Goal: Task Accomplishment & Management: Manage account settings

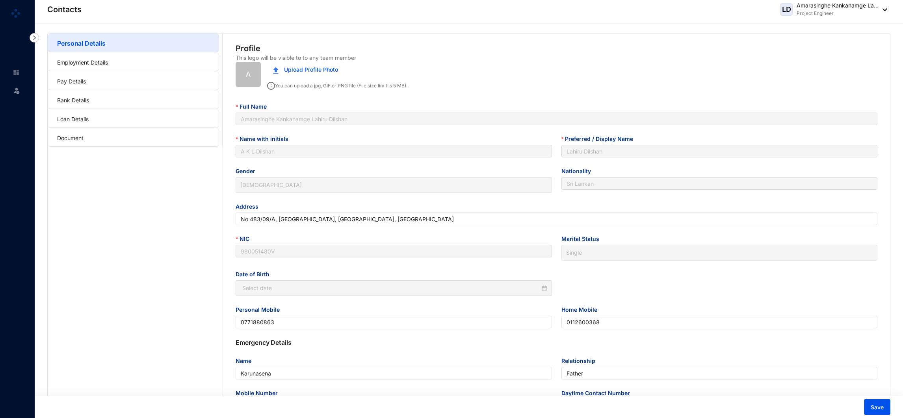
type input "[DATE]"
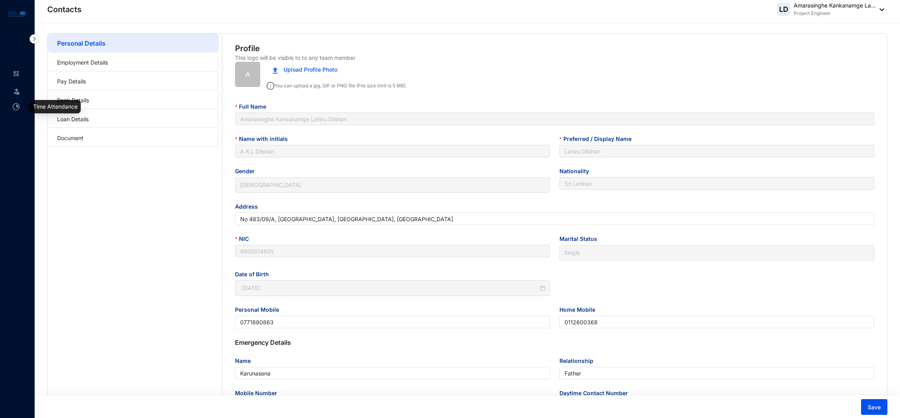
click at [13, 103] on link at bounding box center [23, 107] width 20 height 8
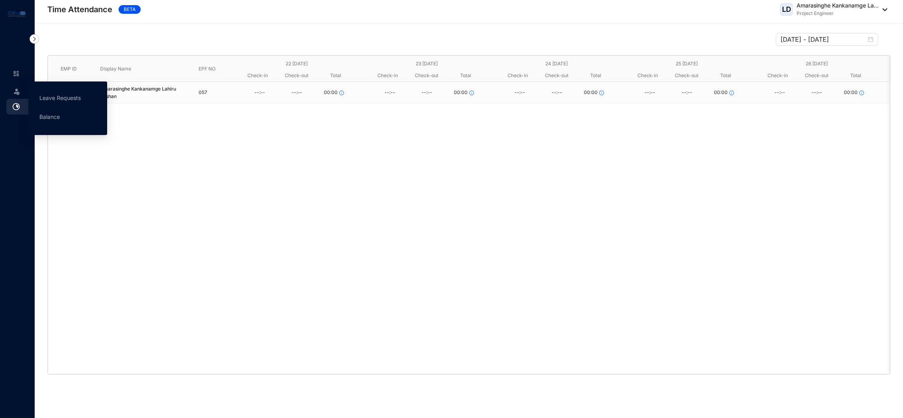
click at [15, 91] on img at bounding box center [17, 91] width 8 height 8
click at [40, 98] on link "Leave Requests" at bounding box center [59, 98] width 41 height 7
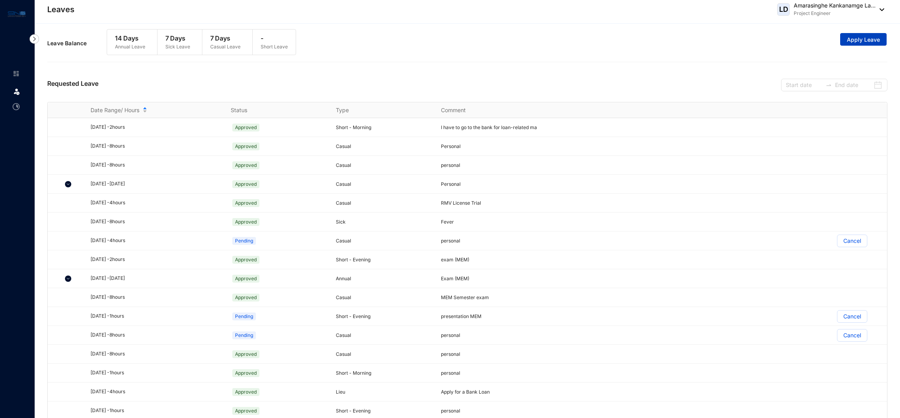
click at [872, 42] on span "Apply Leave" at bounding box center [863, 40] width 33 height 8
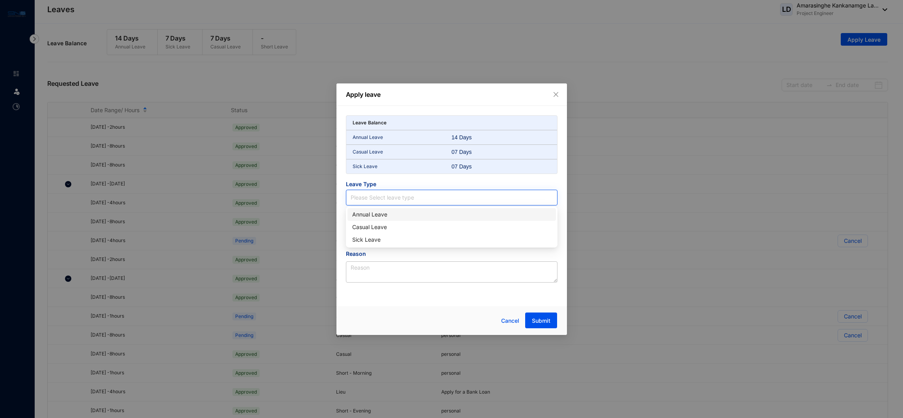
click at [382, 202] on input "search" at bounding box center [452, 197] width 202 height 15
click at [439, 196] on input "search" at bounding box center [452, 197] width 202 height 15
click at [391, 199] on input "search" at bounding box center [452, 197] width 202 height 15
click at [399, 194] on input "search" at bounding box center [452, 197] width 202 height 15
click at [397, 191] on input "search" at bounding box center [452, 197] width 202 height 15
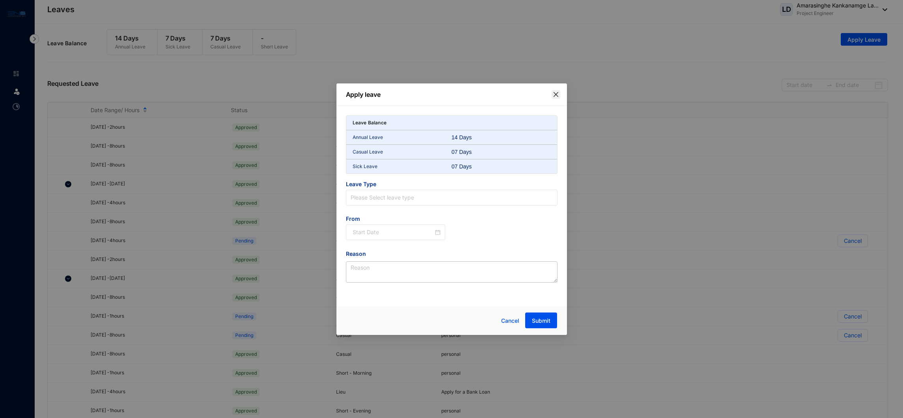
click at [555, 91] on icon "close" at bounding box center [556, 94] width 6 height 6
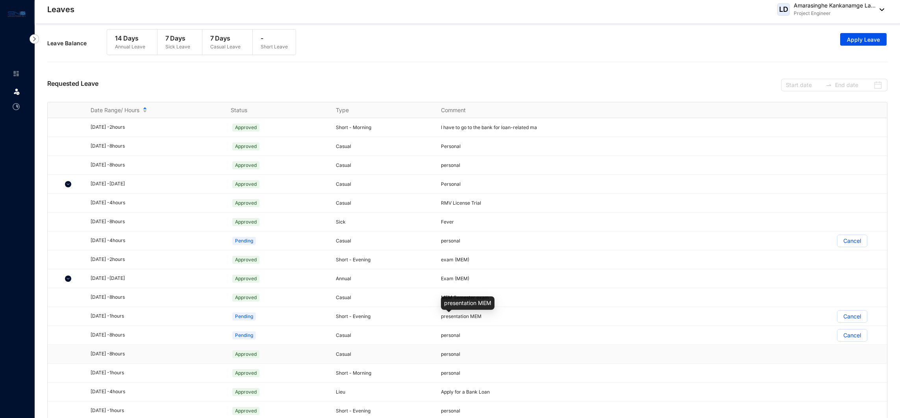
scroll to position [14, 0]
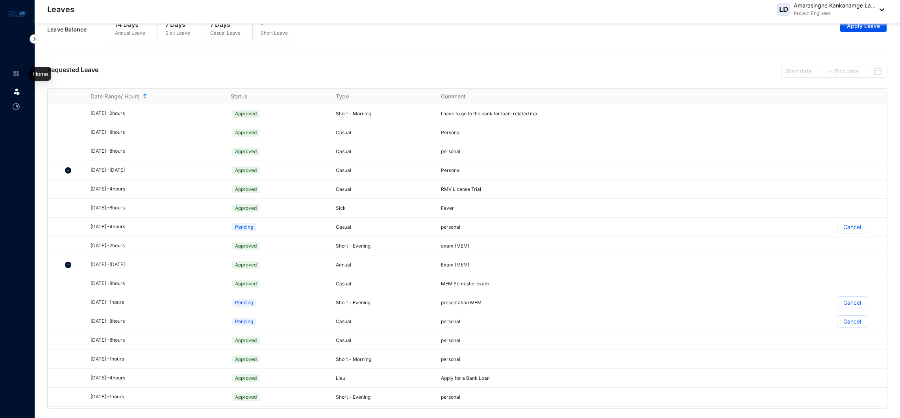
click at [19, 76] on img at bounding box center [16, 73] width 7 height 7
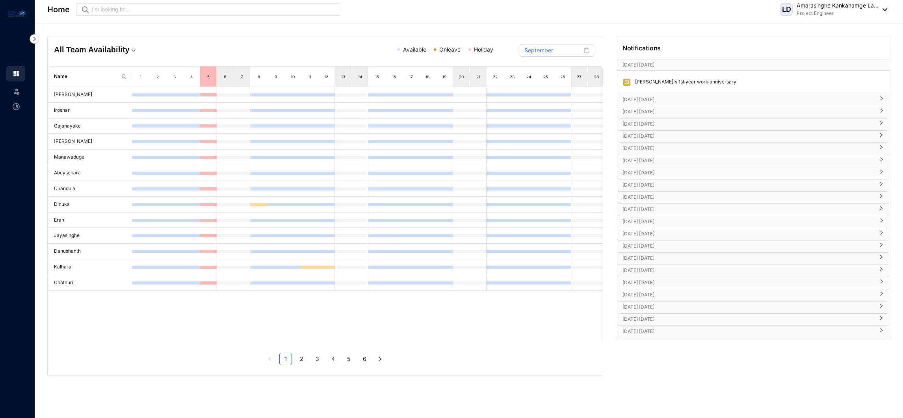
scroll to position [110, 0]
click at [656, 330] on p "[DATE] [DATE]" at bounding box center [748, 333] width 252 height 8
click at [661, 309] on p "[DATE] [DATE]" at bounding box center [748, 310] width 252 height 8
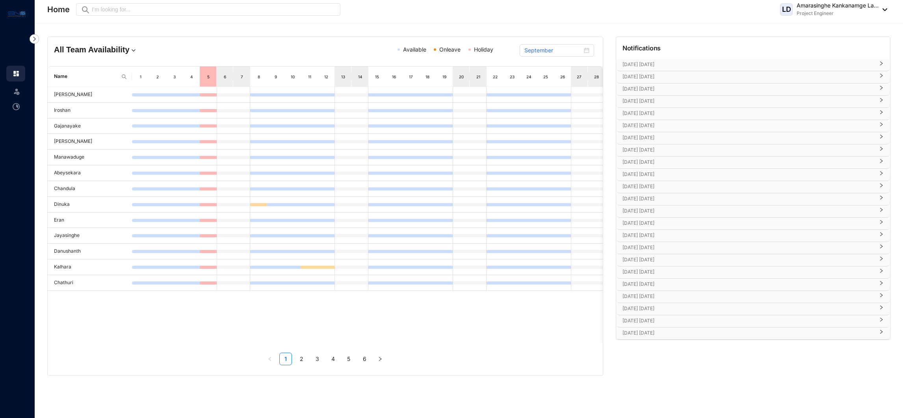
click at [666, 334] on p "[DATE] [DATE]" at bounding box center [748, 333] width 252 height 8
click at [674, 290] on div "[DATE] [DATE]" at bounding box center [753, 286] width 274 height 12
click at [678, 323] on p "[DATE] [DATE]" at bounding box center [748, 319] width 252 height 8
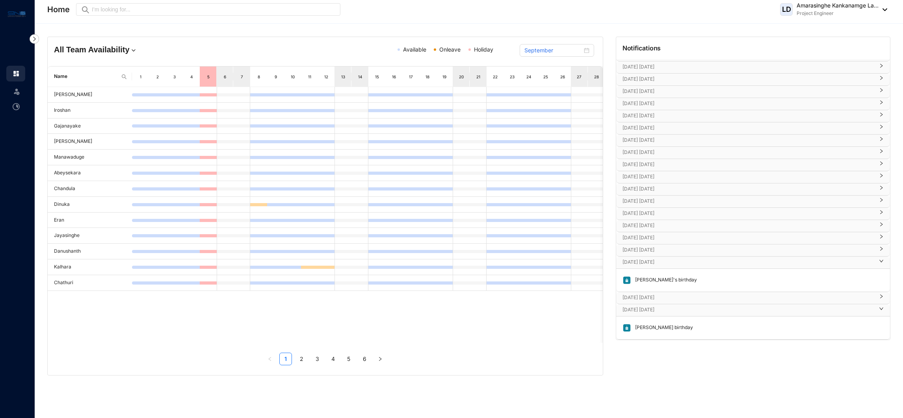
scroll to position [157, 0]
click at [679, 300] on p "[DATE] [DATE]" at bounding box center [748, 298] width 252 height 8
click at [666, 230] on p "[DATE] [DATE]" at bounding box center [748, 227] width 252 height 8
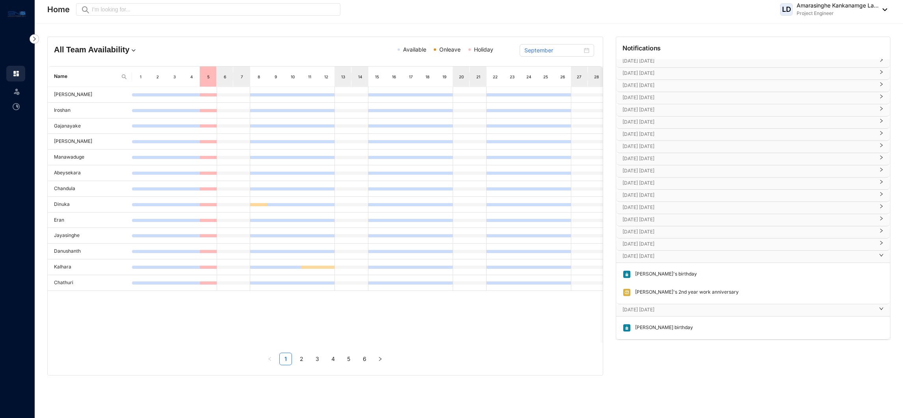
click at [666, 232] on p "[DATE] [DATE]" at bounding box center [748, 232] width 252 height 8
click at [670, 264] on p "[DATE] [DATE]" at bounding box center [748, 265] width 252 height 8
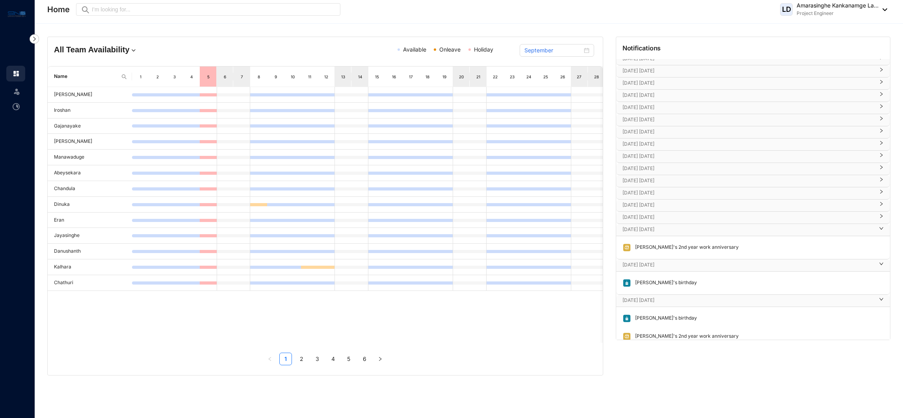
click at [665, 221] on p "[DATE] [DATE]" at bounding box center [748, 217] width 252 height 8
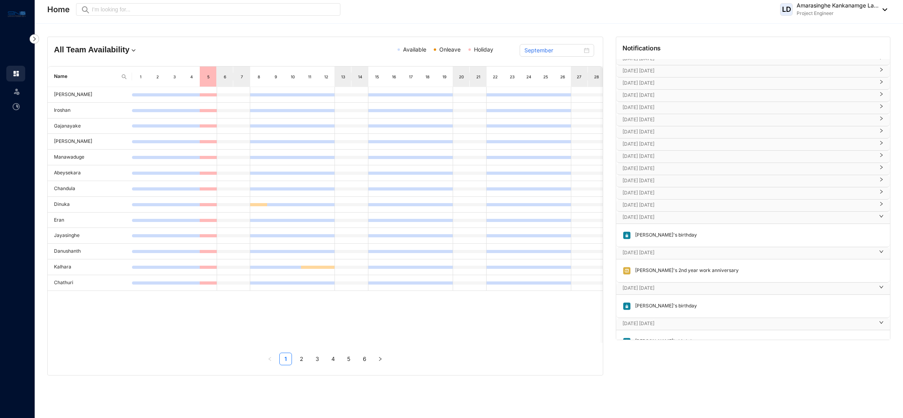
click at [663, 209] on p "[DATE] [DATE]" at bounding box center [748, 205] width 252 height 8
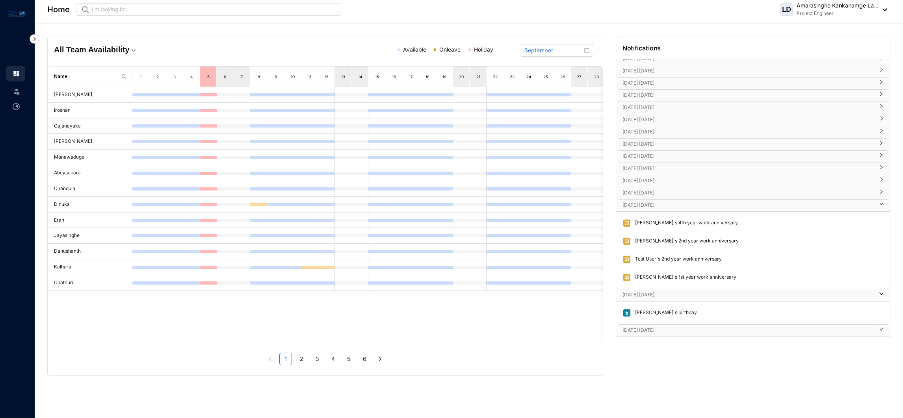
click at [663, 197] on p "[DATE] [DATE]" at bounding box center [748, 193] width 252 height 8
click at [659, 187] on div "[DATE] [DATE]" at bounding box center [753, 181] width 274 height 12
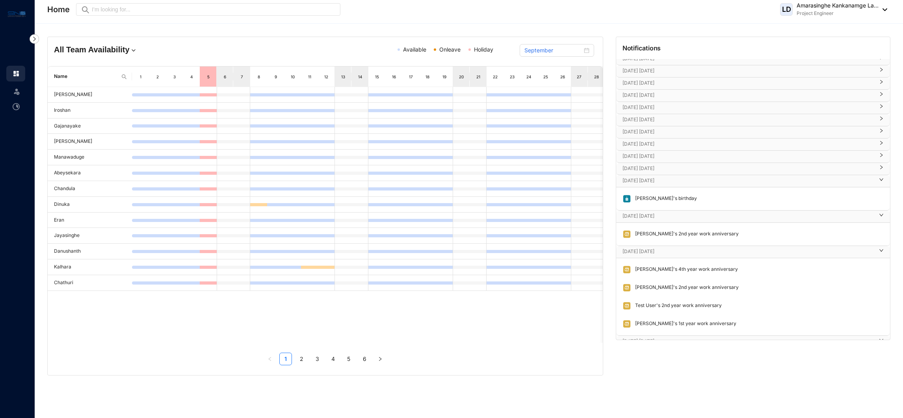
click at [654, 171] on p "[DATE] [DATE]" at bounding box center [748, 169] width 252 height 8
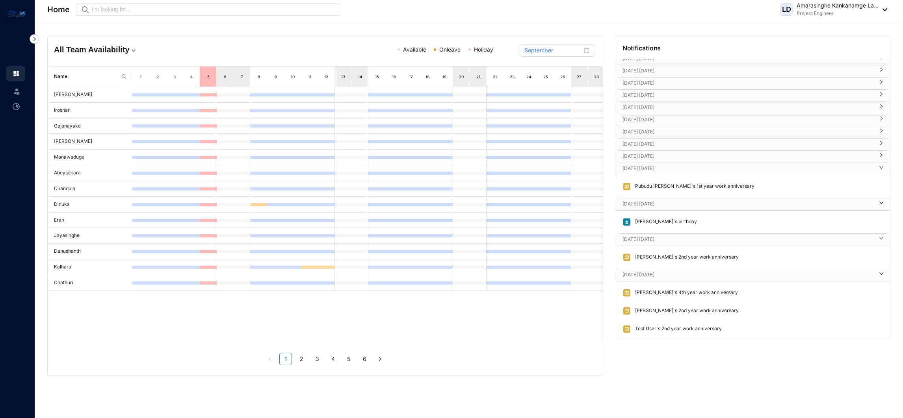
click at [652, 163] on div "[DATE] [DATE]" at bounding box center [753, 157] width 274 height 12
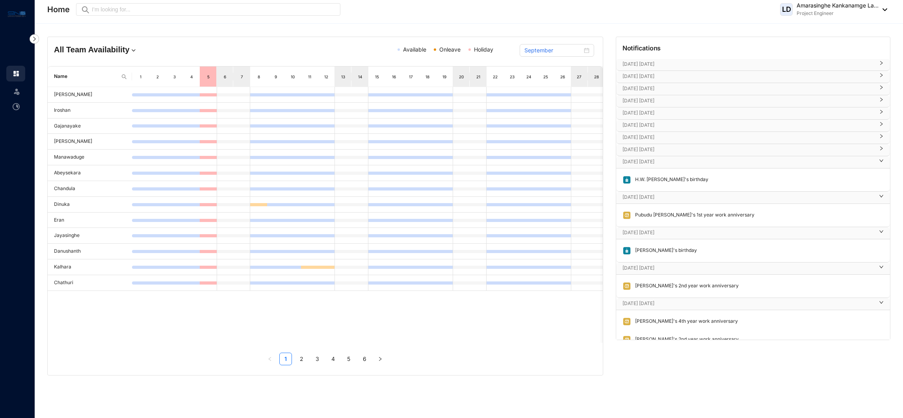
scroll to position [162, 0]
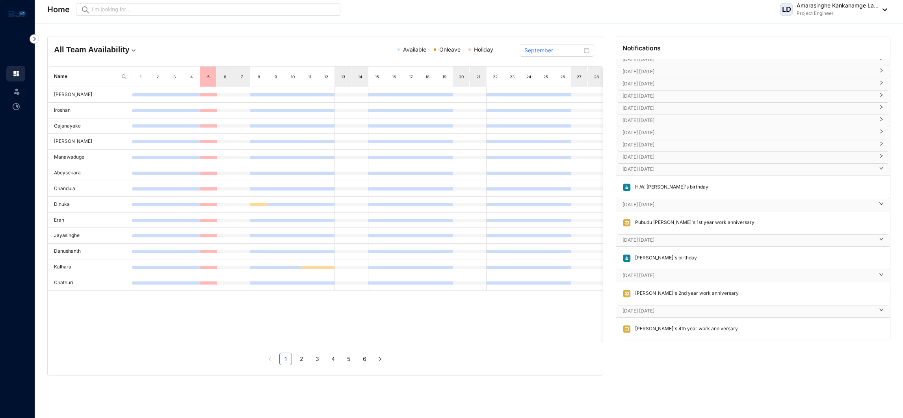
click at [648, 153] on div "[DATE] [DATE]" at bounding box center [753, 158] width 274 height 12
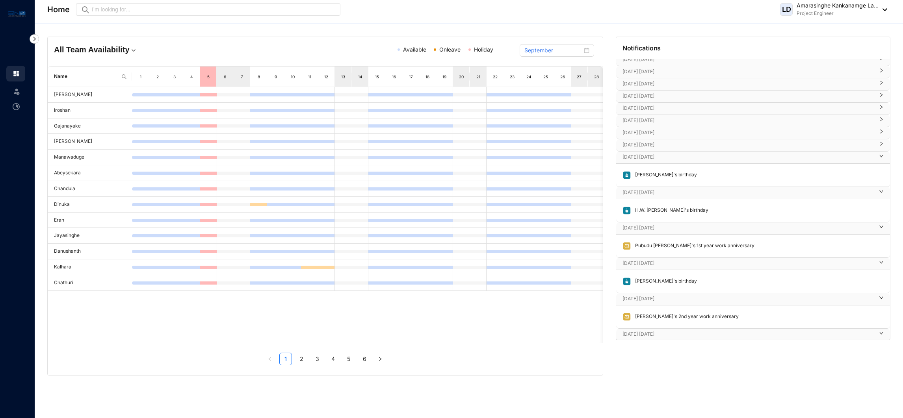
click at [657, 145] on p "[DATE] [DATE]" at bounding box center [748, 145] width 252 height 8
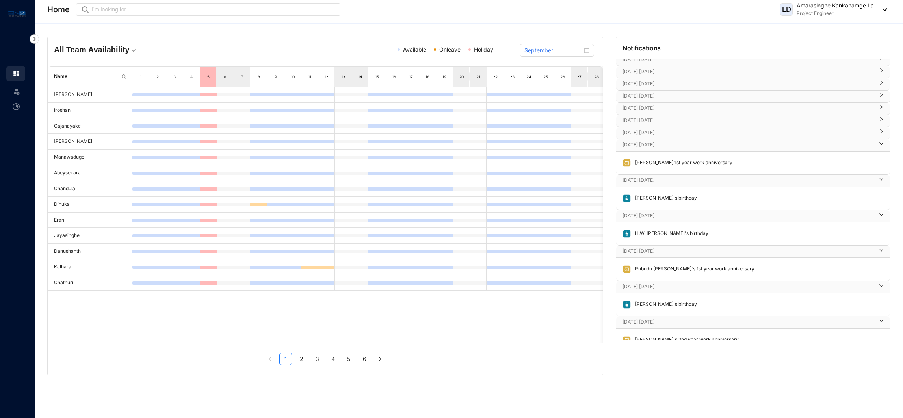
click at [653, 139] on div "[DATE] [DATE]" at bounding box center [753, 133] width 274 height 12
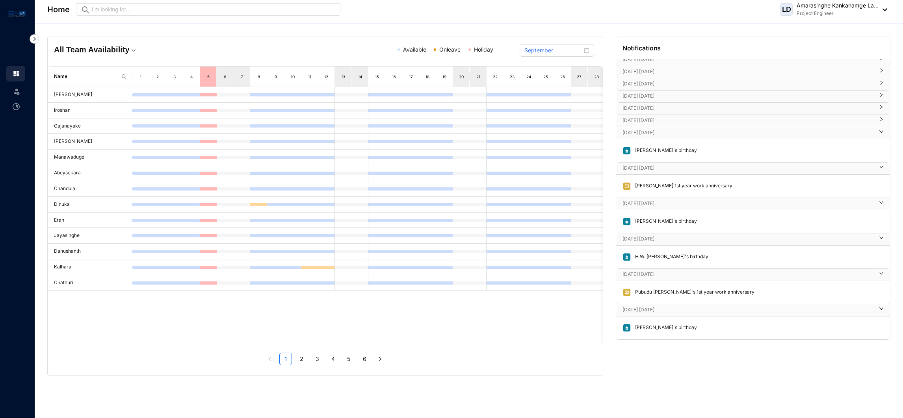
click at [651, 119] on p "[DATE] [DATE]" at bounding box center [748, 121] width 252 height 8
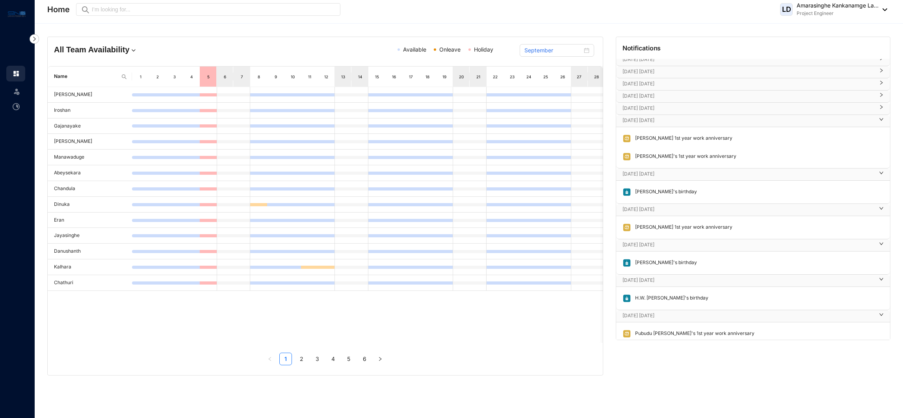
click at [653, 106] on p "[DATE] [DATE]" at bounding box center [748, 108] width 252 height 8
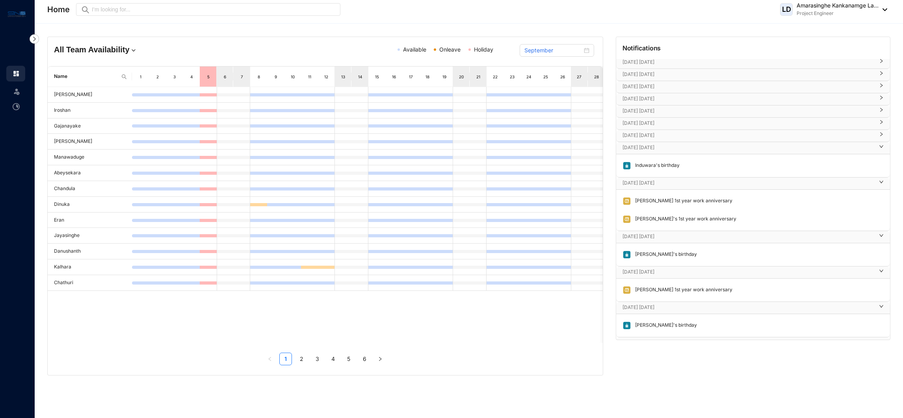
scroll to position [122, 0]
click at [648, 133] on p "[DATE] [DATE]" at bounding box center [748, 136] width 252 height 8
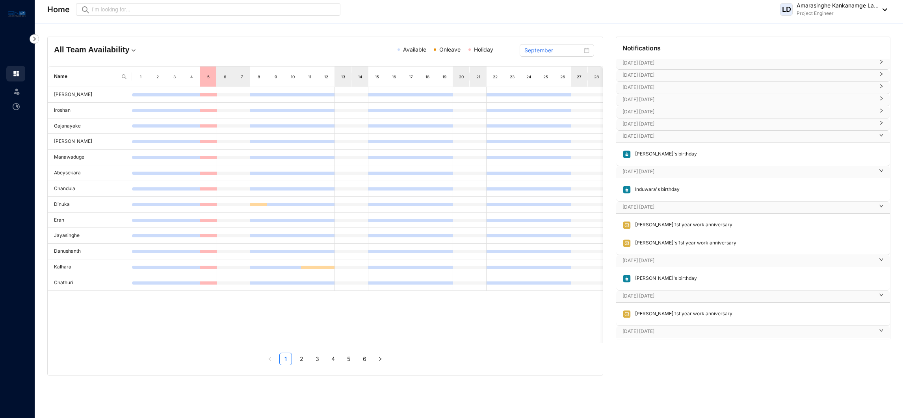
click at [12, 13] on img at bounding box center [17, 13] width 18 height 9
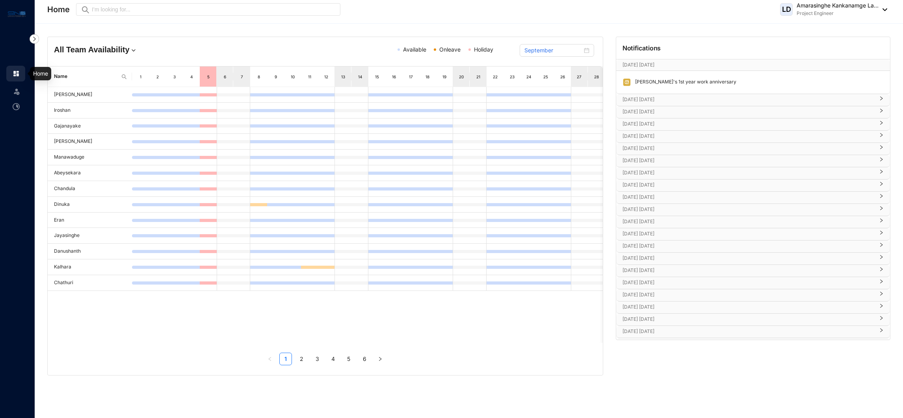
click at [13, 71] on img at bounding box center [16, 73] width 7 height 7
click at [885, 9] on img at bounding box center [882, 9] width 9 height 3
click at [854, 32] on link "Profile Details" at bounding box center [833, 28] width 94 height 8
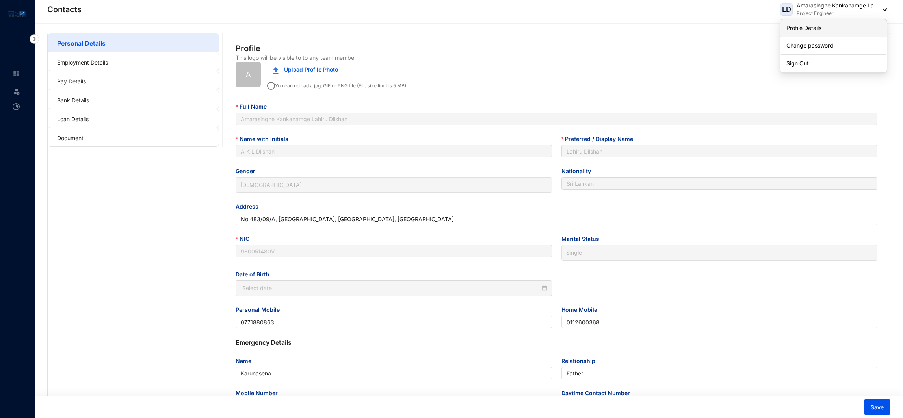
type input "[DATE]"
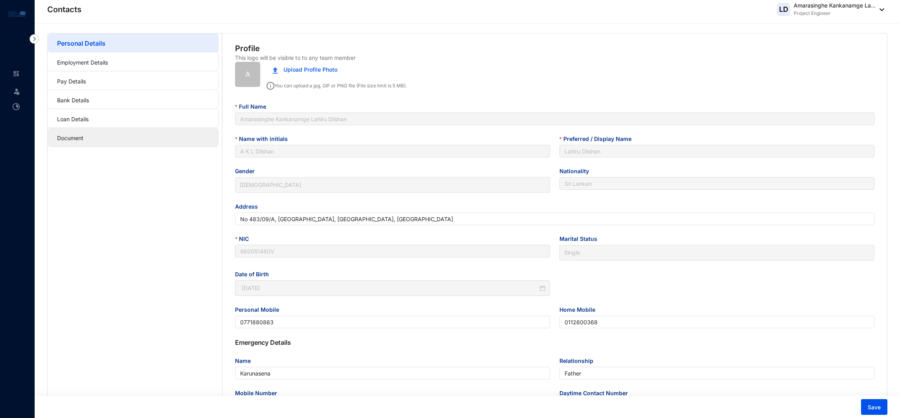
click at [83, 141] on link "Document" at bounding box center [70, 138] width 26 height 7
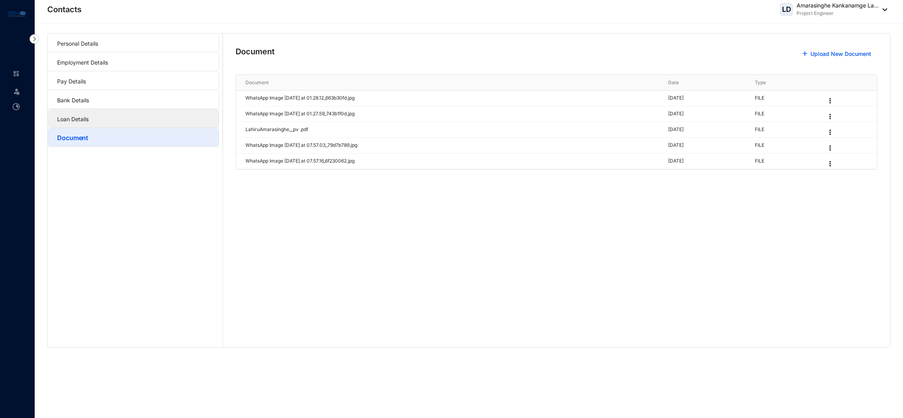
click at [89, 121] on link "Loan Details" at bounding box center [73, 119] width 32 height 7
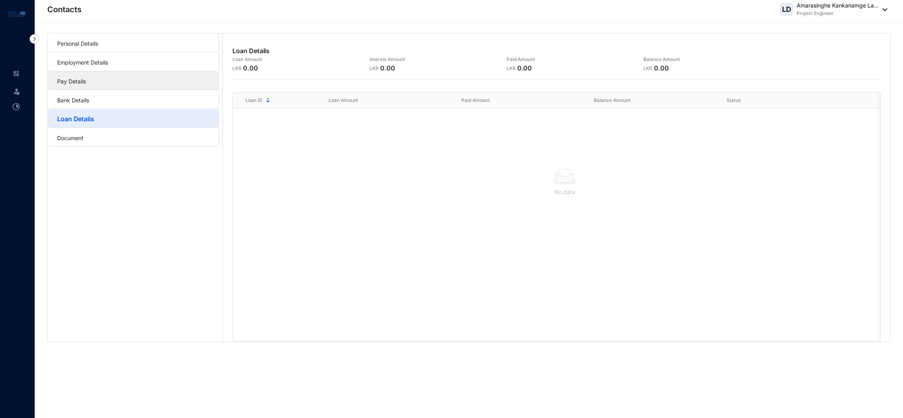
click at [86, 85] on link "Pay Details" at bounding box center [71, 81] width 29 height 7
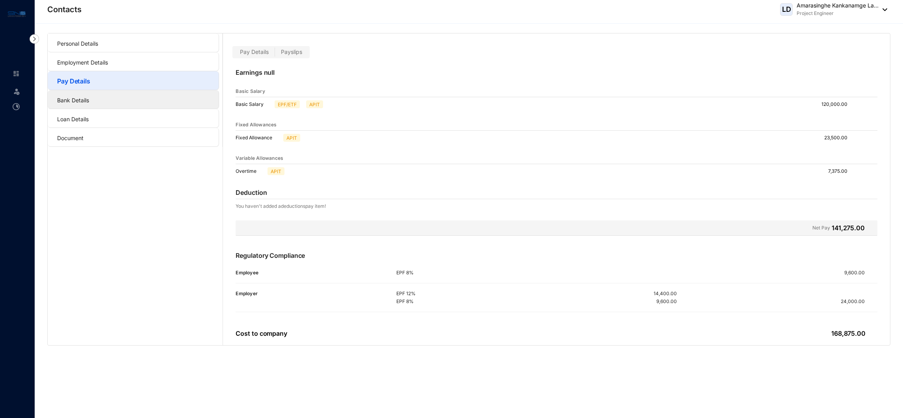
click at [89, 100] on link "Bank Details" at bounding box center [73, 100] width 32 height 7
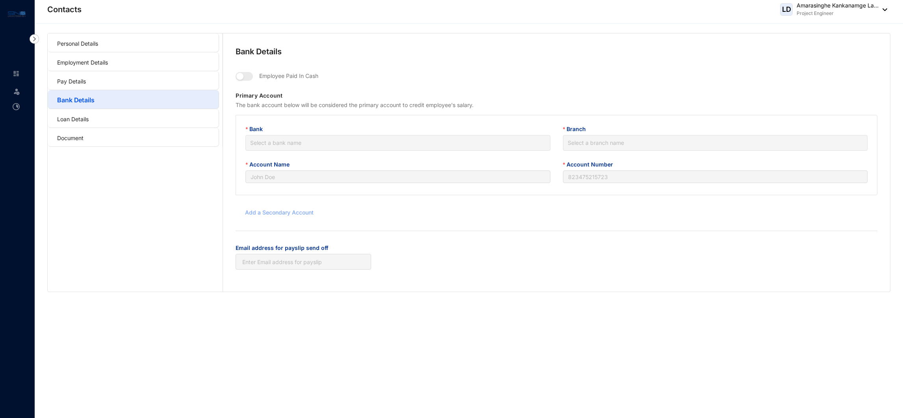
type input "A. K. L. [GEOGRAPHIC_DATA]"
type input "174200120020170"
type input "[EMAIL_ADDRESS][DOMAIN_NAME]"
click at [108, 59] on link "Employment Details" at bounding box center [82, 62] width 51 height 7
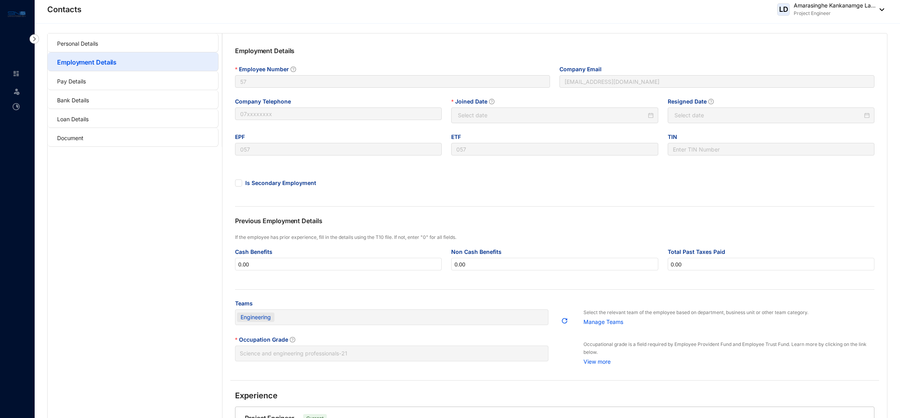
type input "[DATE]"
type input "Invalid Date"
click at [334, 106] on div "Company Telephone" at bounding box center [338, 102] width 207 height 10
click at [89, 97] on link "Bank Details" at bounding box center [73, 100] width 32 height 7
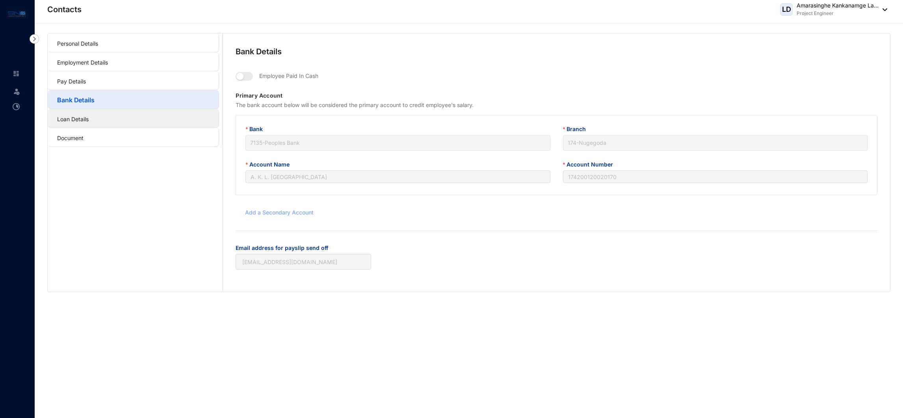
click at [89, 116] on link "Loan Details" at bounding box center [73, 119] width 32 height 7
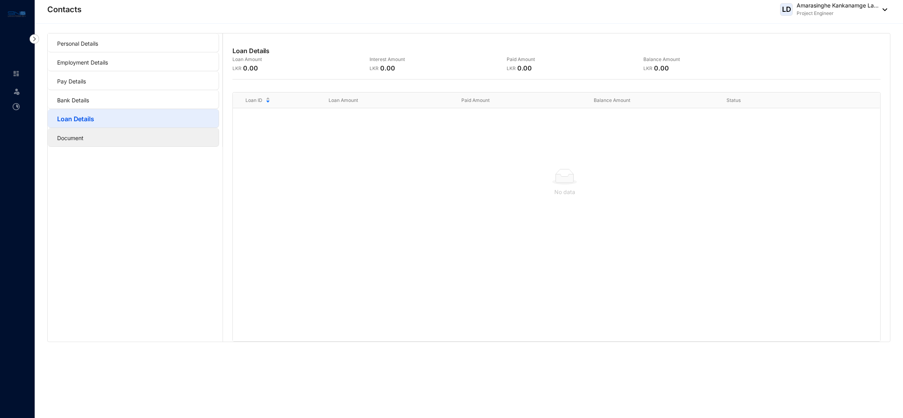
click at [84, 141] on link "Document" at bounding box center [70, 138] width 26 height 7
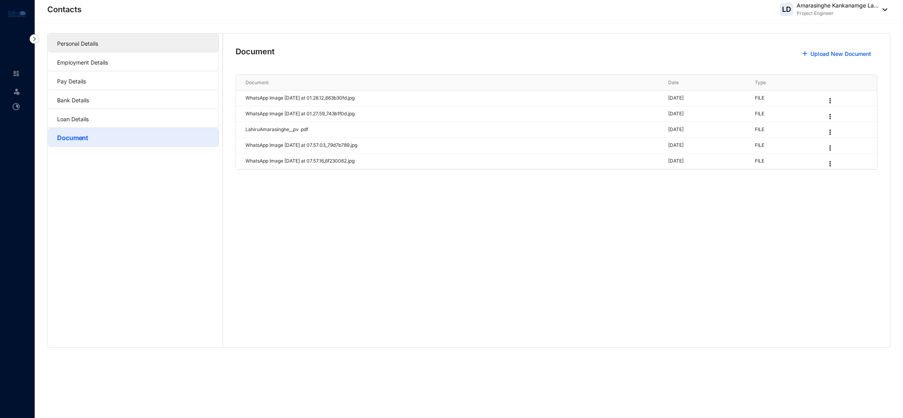
click at [98, 46] on link "Personal Details" at bounding box center [77, 43] width 41 height 7
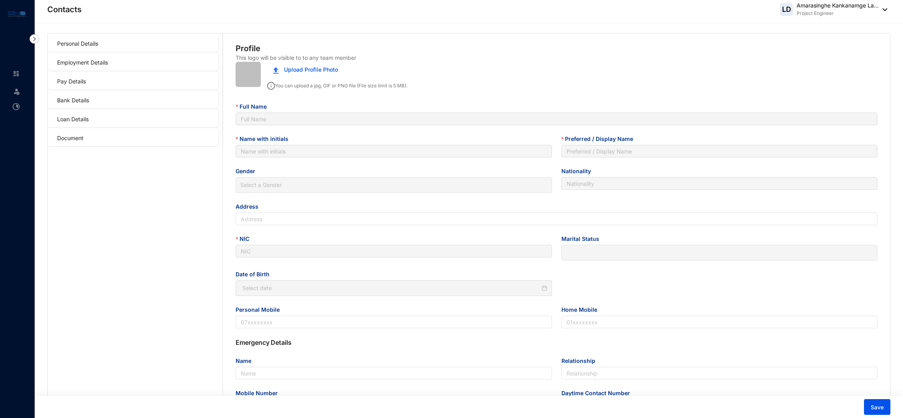
type input "Amarasinghe Kankanamge Lahiru Dilshan"
type input "A K L Dilshan"
type input "Lahiru Dilshan"
type input "Sri Lankan"
type input "No 483/09/A, [GEOGRAPHIC_DATA], [GEOGRAPHIC_DATA], [GEOGRAPHIC_DATA]"
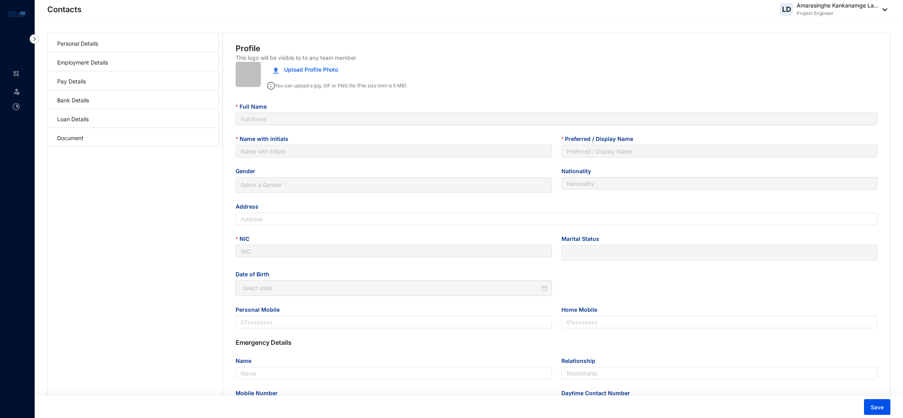
type input "980051480V"
type input "0771880863"
type input "0112600368"
type input "Karunasena"
type input "Father"
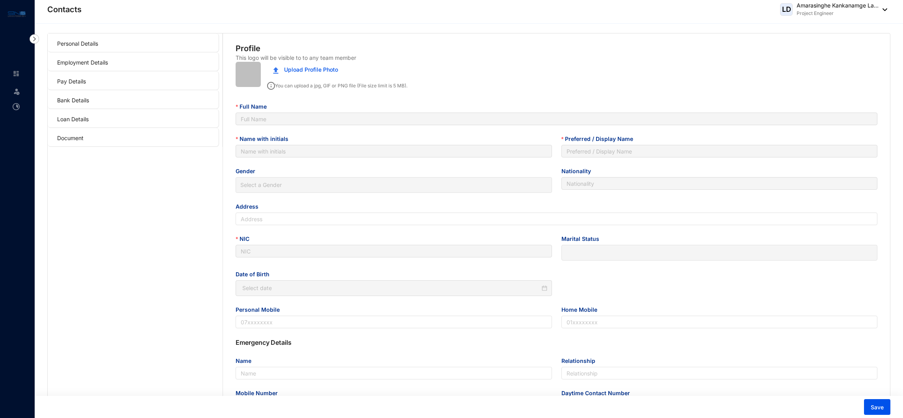
type input "0718880067"
type input "[DATE]"
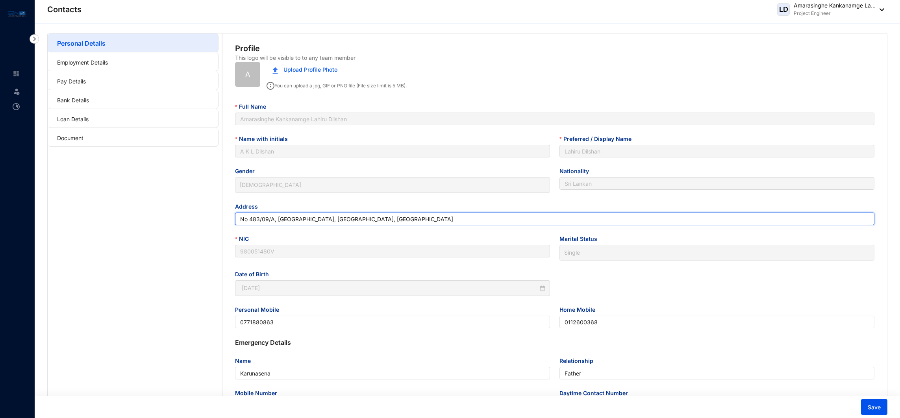
click at [293, 222] on input "No 483/09/A, [GEOGRAPHIC_DATA], [GEOGRAPHIC_DATA], [GEOGRAPHIC_DATA]" at bounding box center [555, 219] width 640 height 13
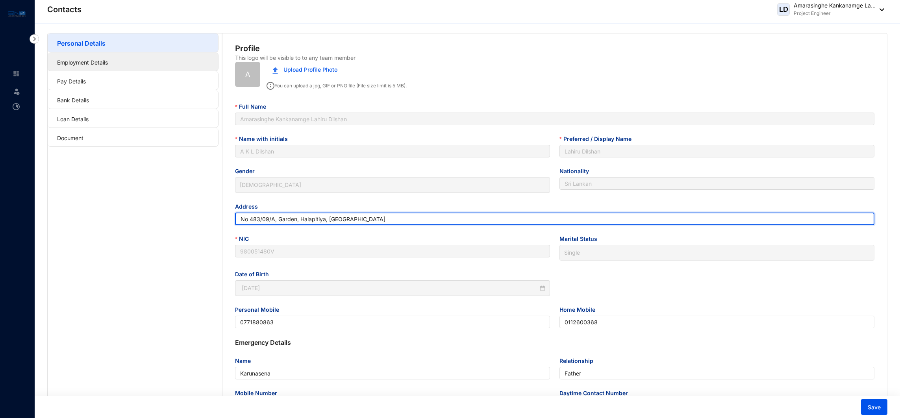
type input "No 483/09/A, Garden, Halapitiya, [GEOGRAPHIC_DATA]"
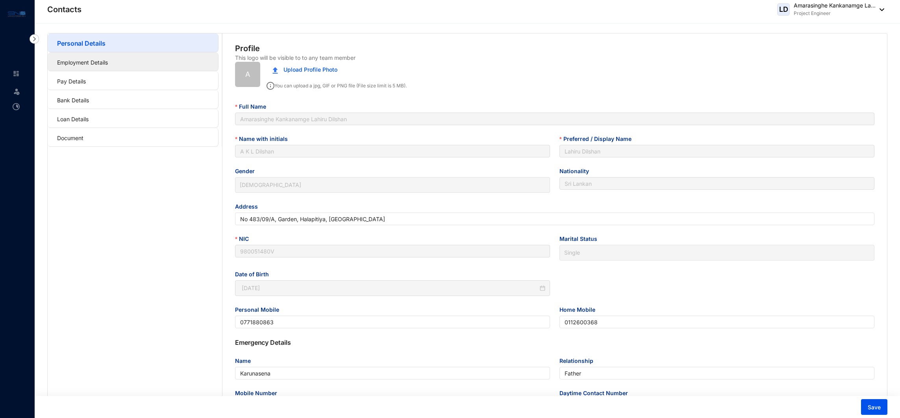
click at [108, 59] on link "Employment Details" at bounding box center [82, 62] width 51 height 7
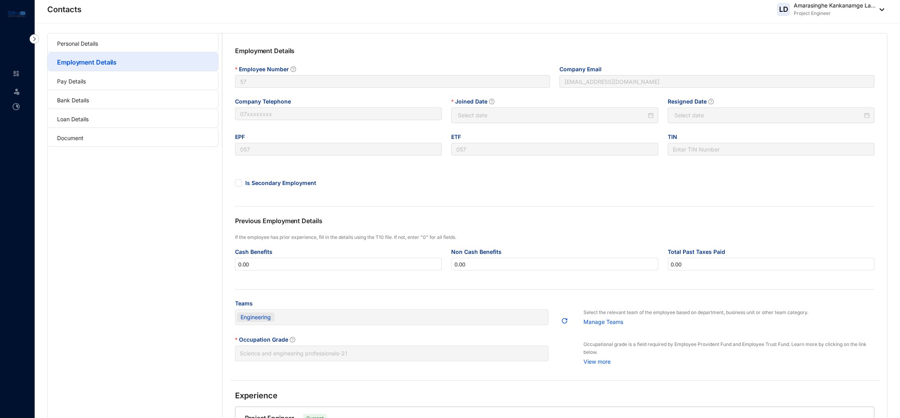
type input "[DATE]"
type input "Invalid Date"
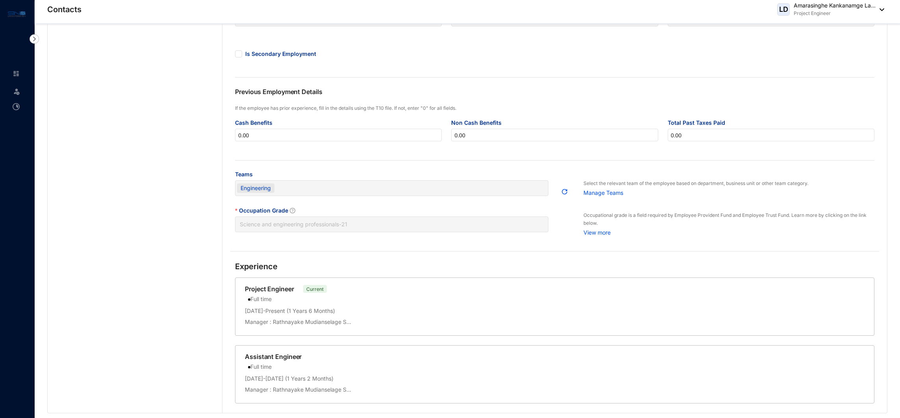
scroll to position [124, 0]
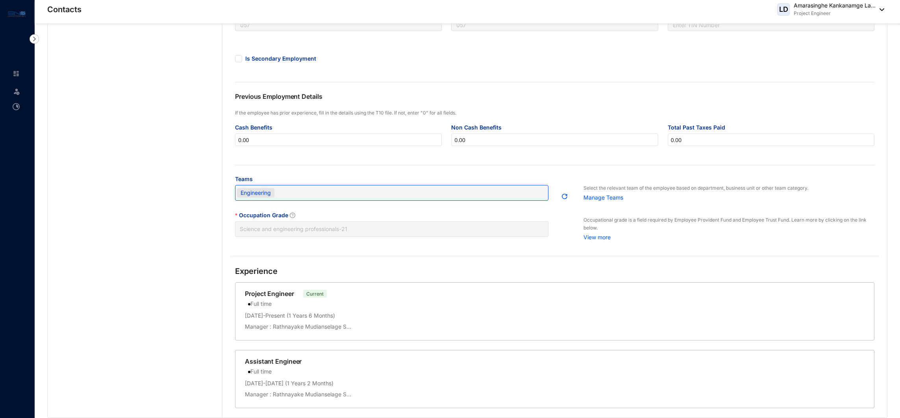
click at [480, 197] on div "Engineering" at bounding box center [388, 192] width 302 height 11
click at [609, 200] on p "Manage Teams" at bounding box center [729, 196] width 291 height 9
click at [602, 241] on p "View more" at bounding box center [729, 236] width 291 height 9
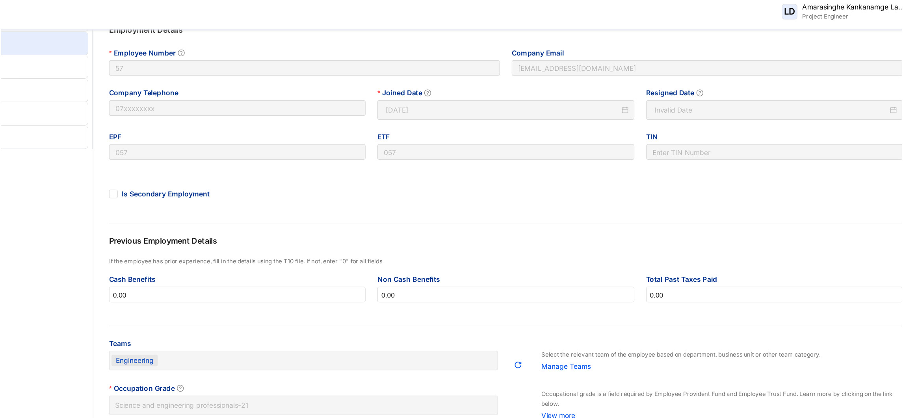
scroll to position [0, 0]
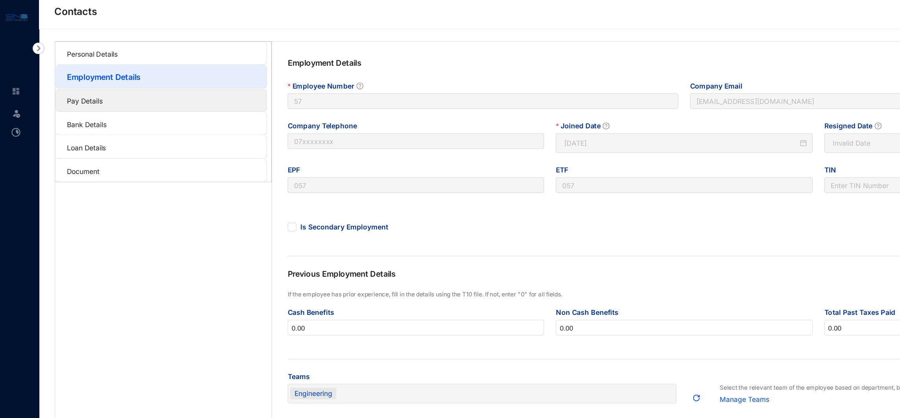
click at [86, 78] on link "Pay Details" at bounding box center [71, 81] width 29 height 7
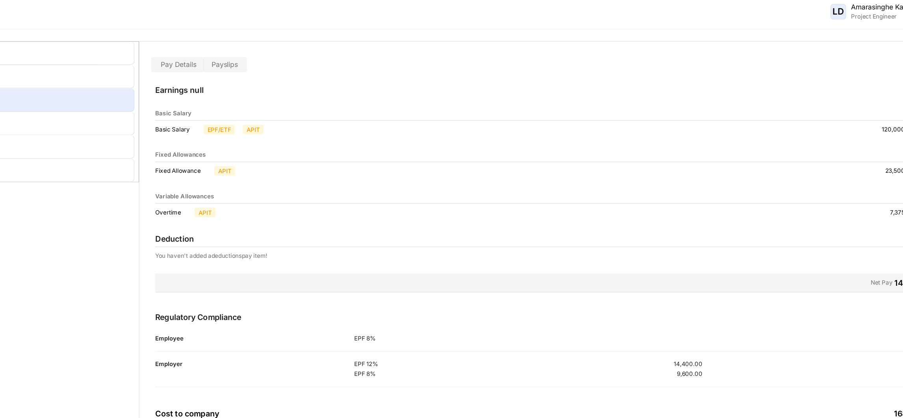
click at [301, 49] on span "Payslips" at bounding box center [291, 51] width 21 height 7
click at [275, 54] on input "Payslips" at bounding box center [275, 54] width 0 height 0
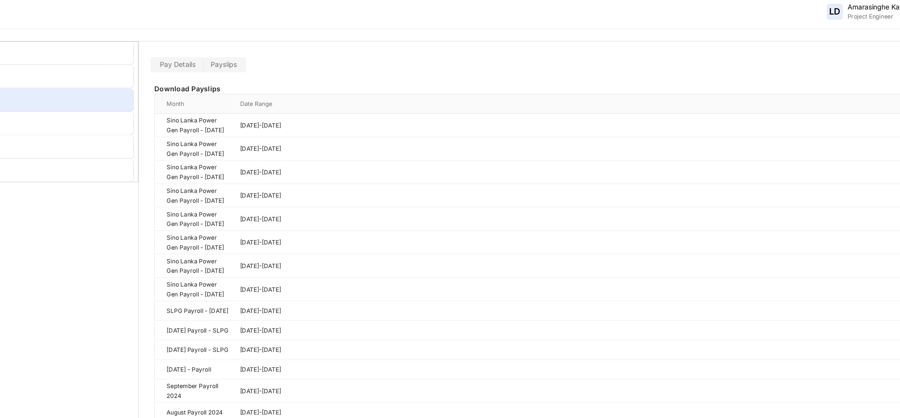
click at [267, 48] on label "Pay Details" at bounding box center [254, 52] width 41 height 9
click at [234, 54] on input "Pay Details" at bounding box center [234, 54] width 0 height 0
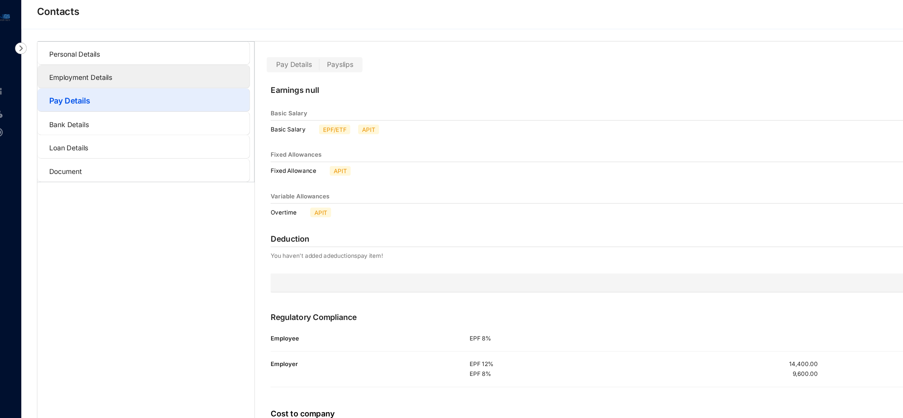
click at [108, 61] on link "Employment Details" at bounding box center [82, 62] width 51 height 7
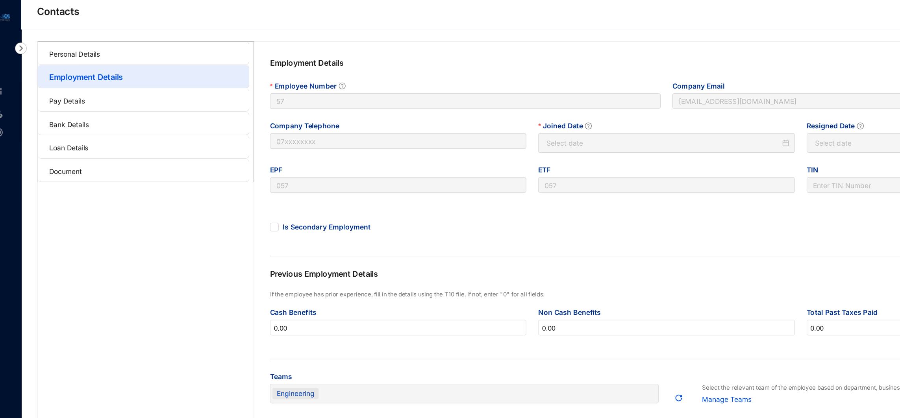
type input "[DATE]"
type input "Invalid Date"
click at [98, 47] on link "Personal Details" at bounding box center [77, 43] width 41 height 7
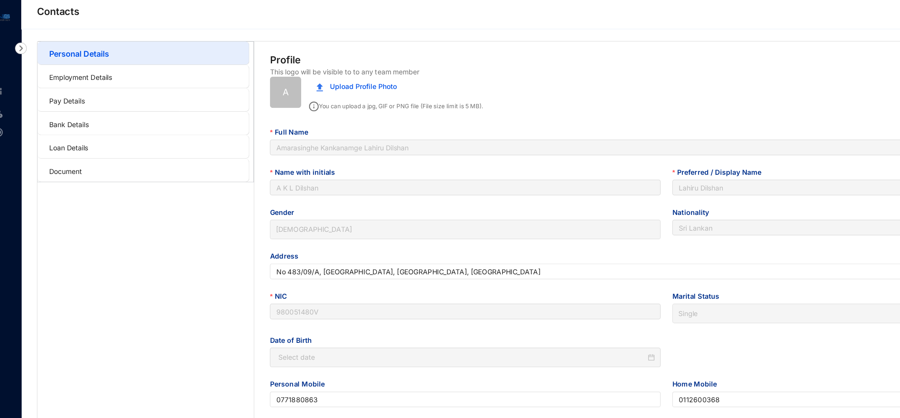
type input "[DATE]"
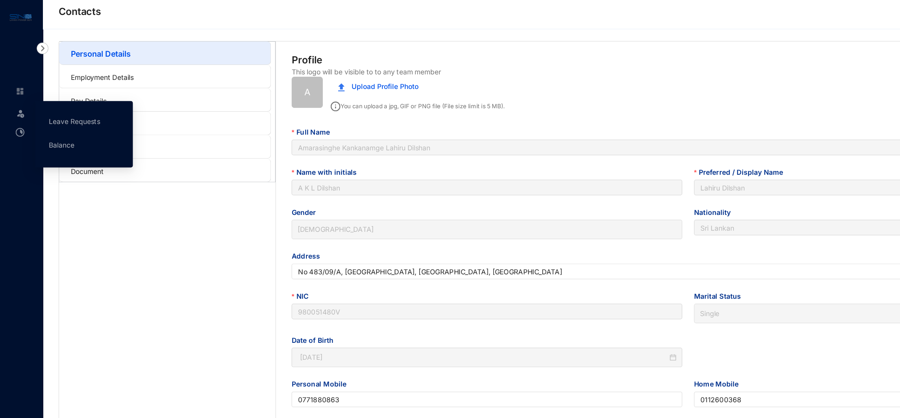
click at [19, 98] on span at bounding box center [17, 91] width 8 height 16
click at [21, 88] on div "Leave" at bounding box center [15, 90] width 19 height 17
click at [57, 117] on link "Balance" at bounding box center [49, 116] width 20 height 7
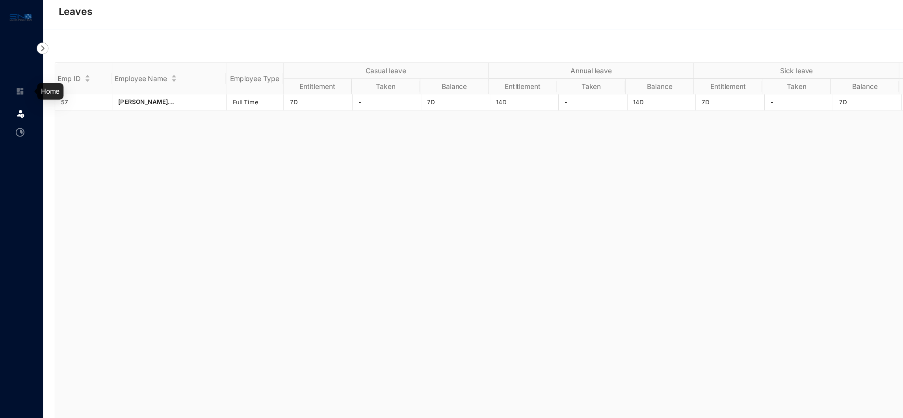
click at [19, 74] on img at bounding box center [16, 73] width 7 height 7
